Goal: Transaction & Acquisition: Purchase product/service

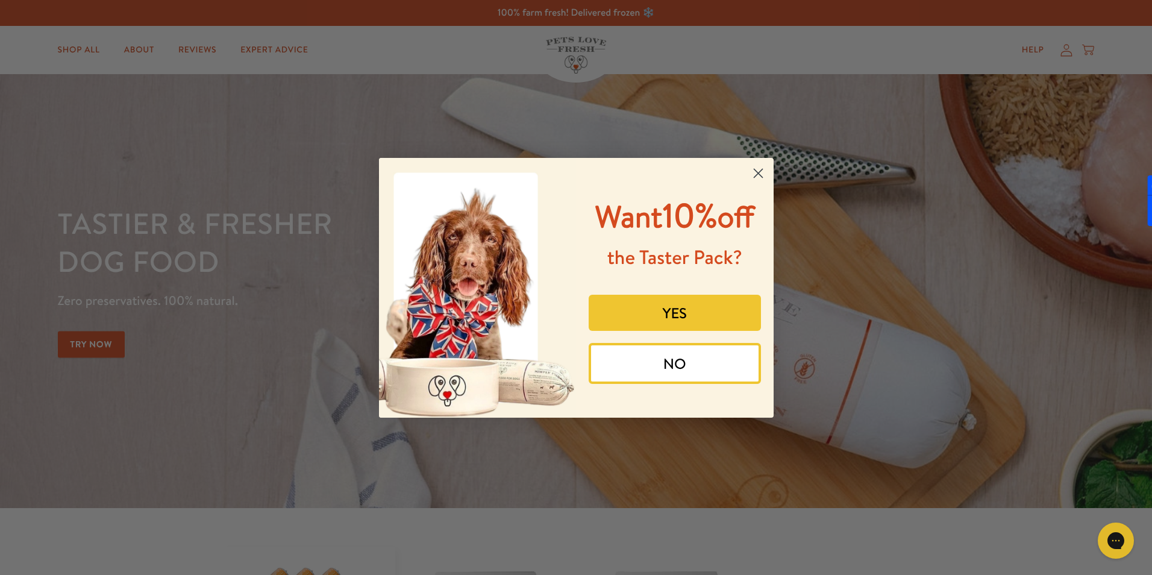
click at [760, 170] on circle "Close dialog" at bounding box center [758, 173] width 20 height 20
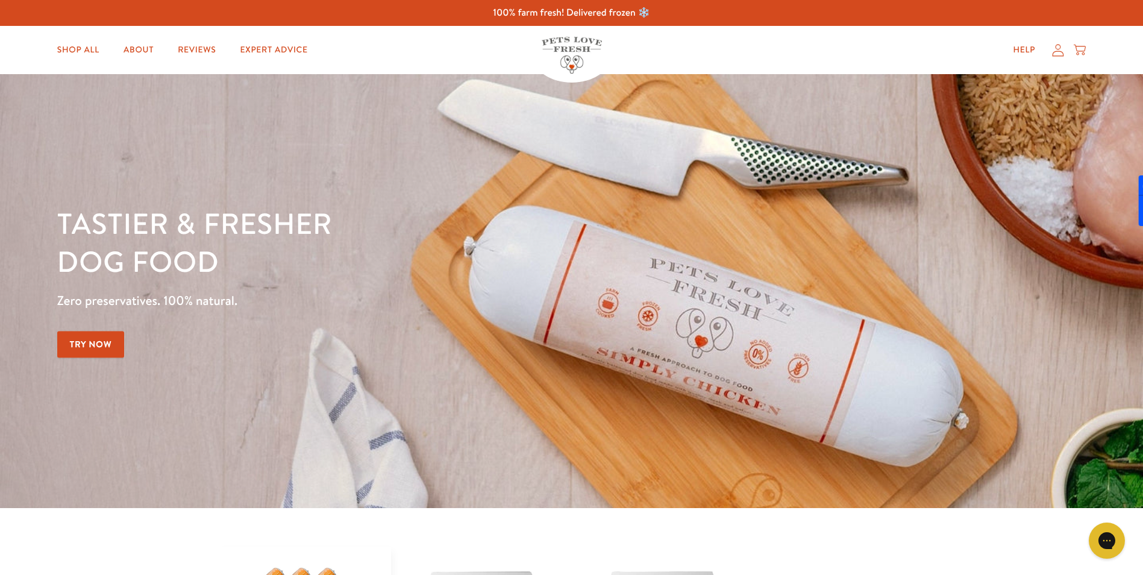
click at [80, 339] on link "Try Now" at bounding box center [91, 344] width 68 height 27
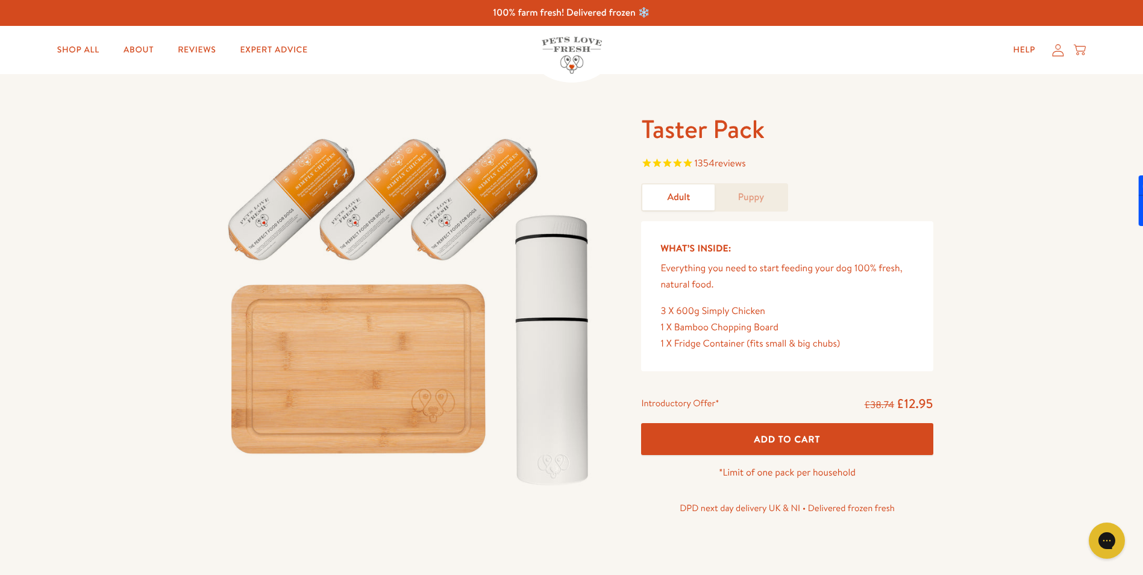
click at [743, 193] on link "Puppy" at bounding box center [751, 197] width 72 height 26
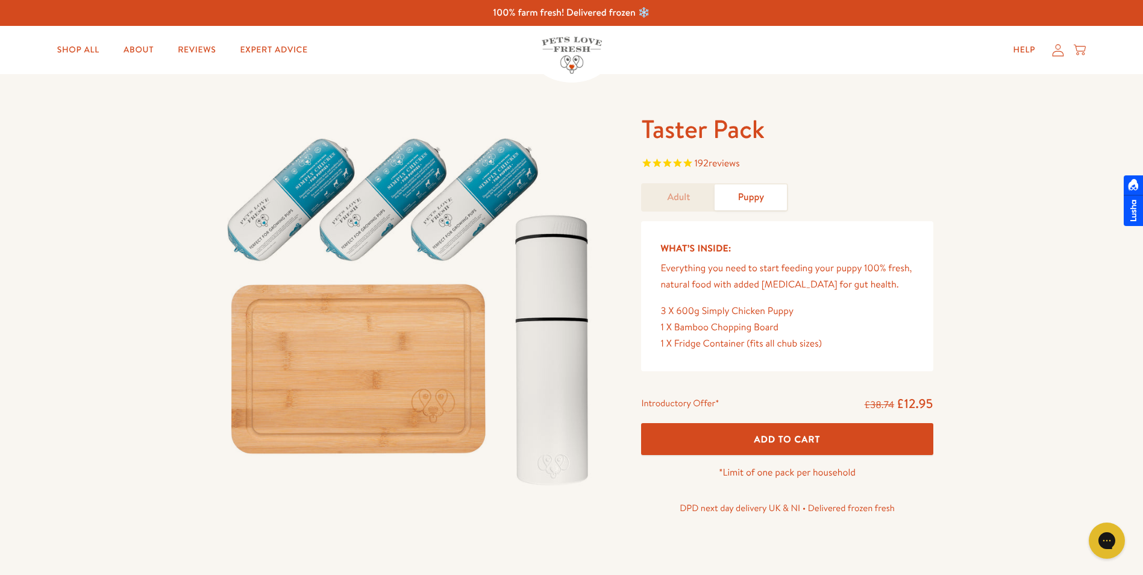
click at [685, 177] on form "Taster Pack 192 reviews Adult Puppy What’s Inside: Everything you need to start…" at bounding box center [787, 321] width 292 height 416
click at [680, 187] on link "Adult" at bounding box center [678, 197] width 72 height 26
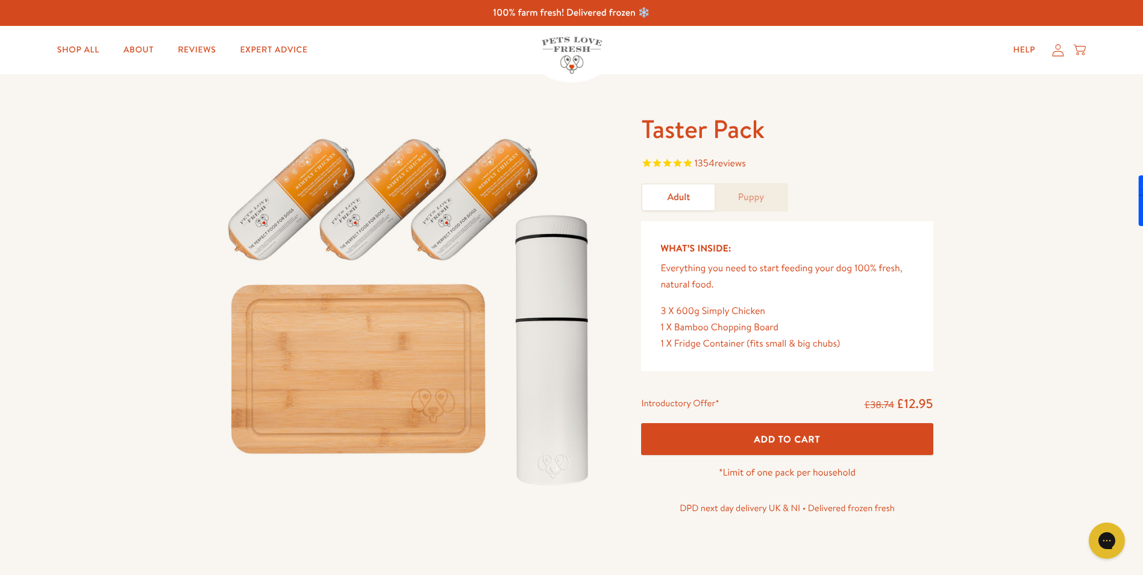
click at [548, 46] on img at bounding box center [572, 55] width 60 height 37
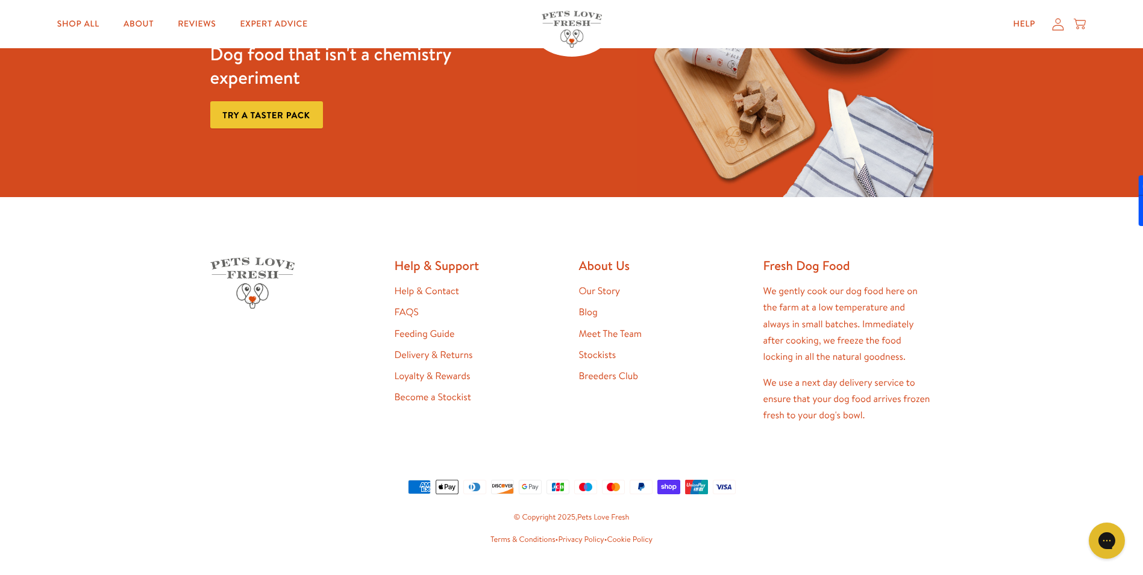
scroll to position [2528, 0]
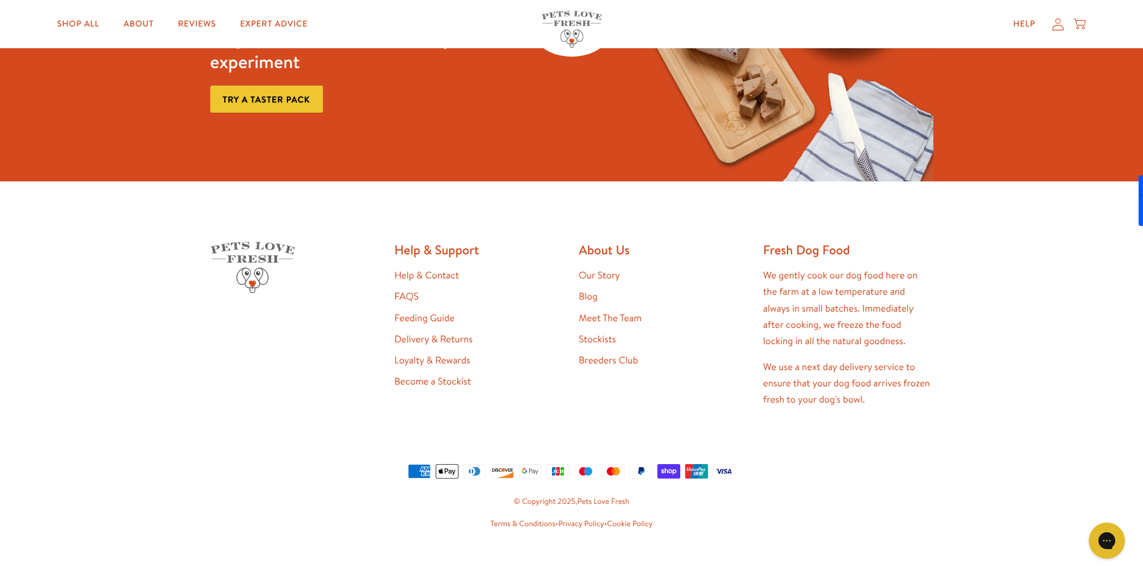
click at [602, 312] on link "Meet The Team" at bounding box center [610, 318] width 63 height 13
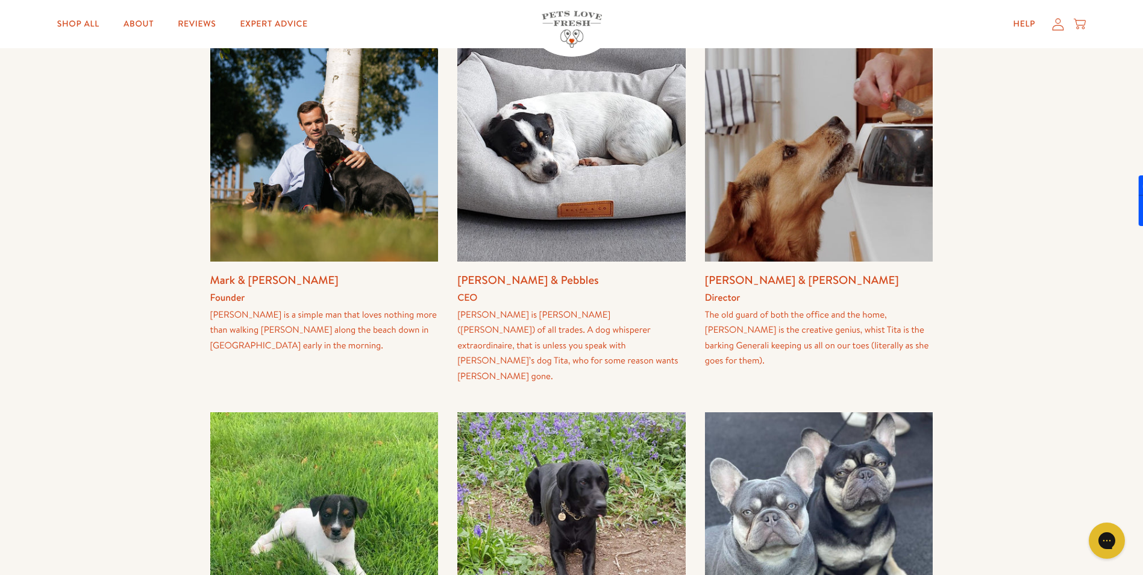
scroll to position [241, 0]
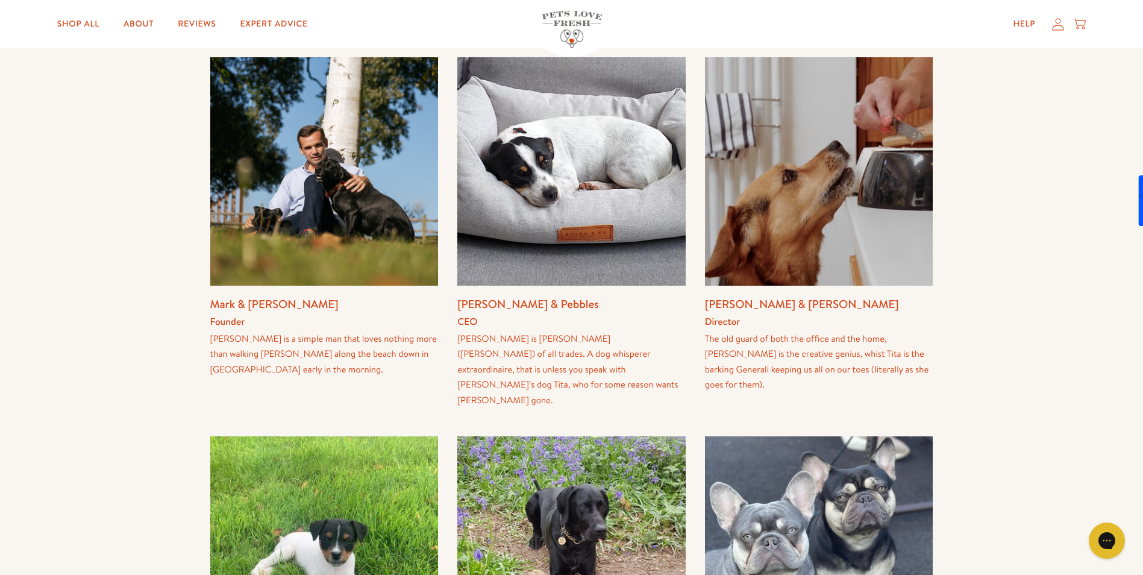
click at [311, 168] on img at bounding box center [324, 171] width 228 height 228
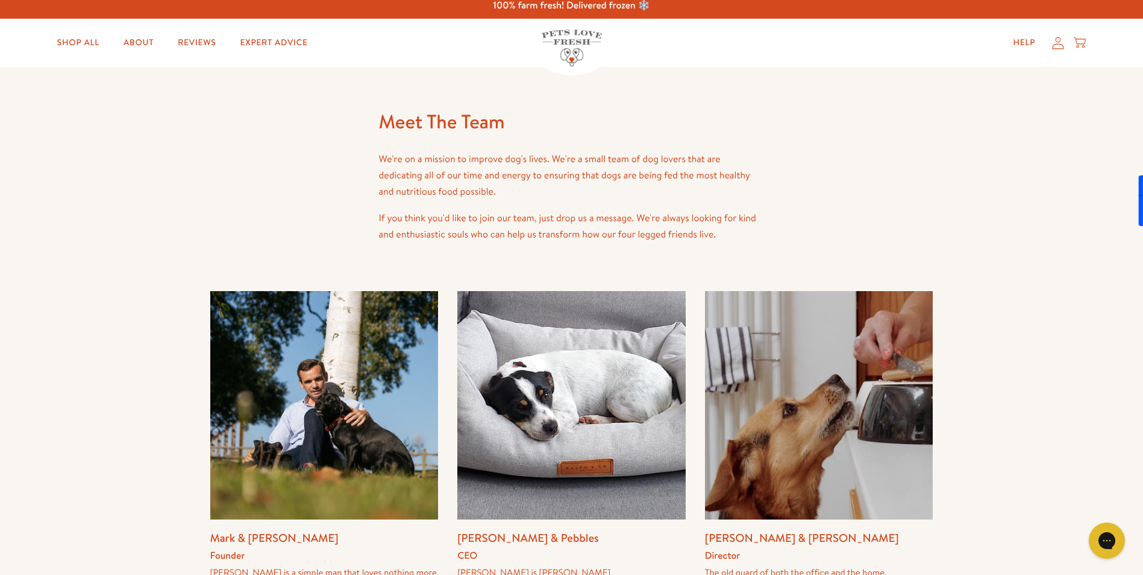
scroll to position [0, 0]
